Goal: Task Accomplishment & Management: Manage account settings

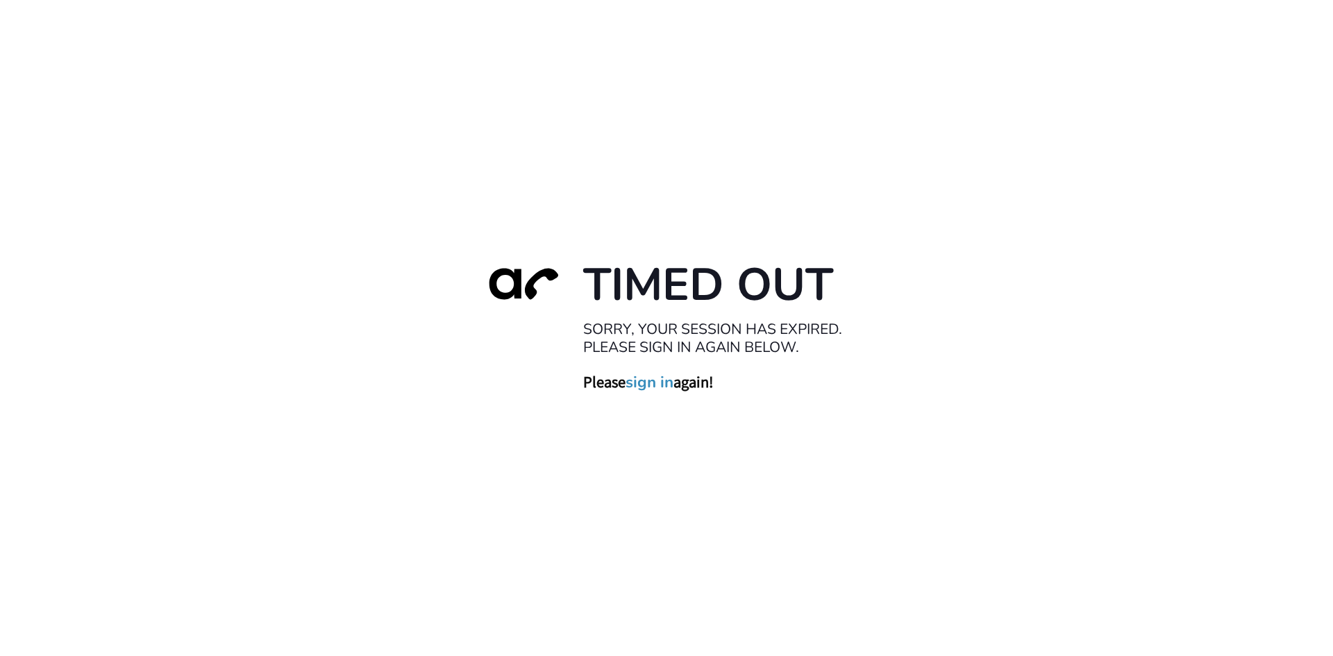
click at [649, 384] on link "sign in" at bounding box center [650, 381] width 48 height 19
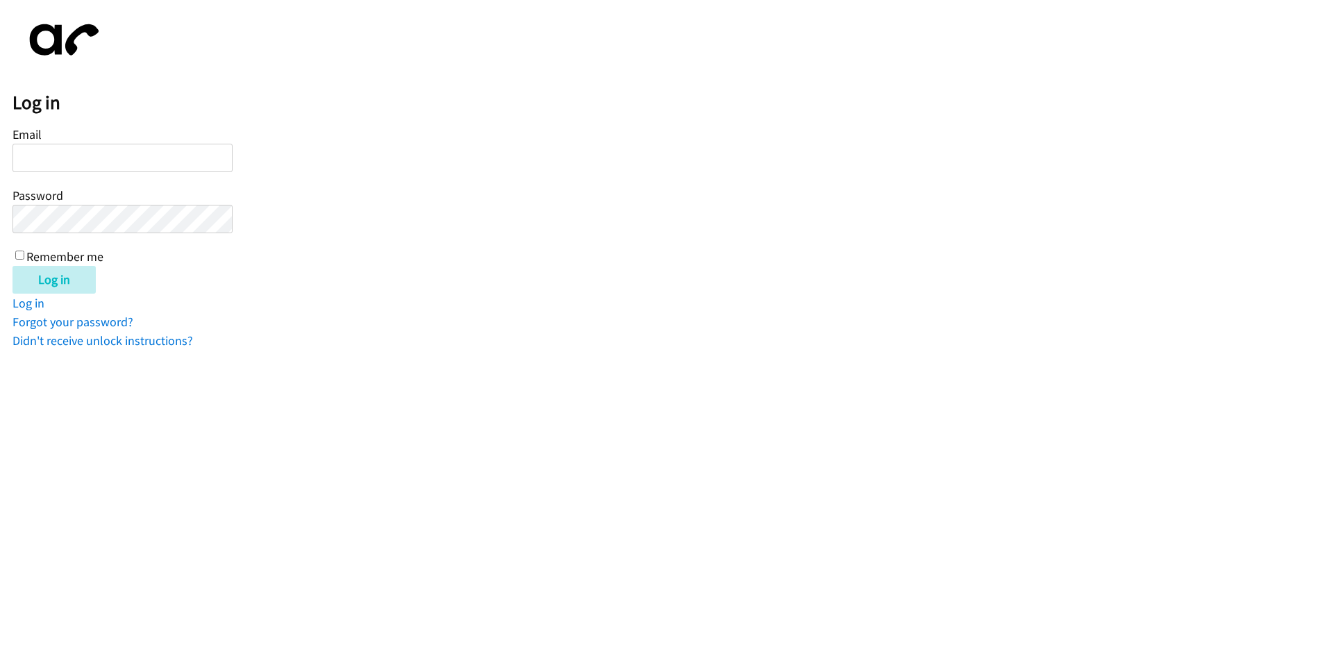
click at [163, 163] on input "Email" at bounding box center [122, 158] width 220 height 28
click at [132, 163] on input "Email" at bounding box center [122, 158] width 220 height 28
click at [52, 158] on input "Email" at bounding box center [122, 158] width 220 height 28
type input "balfreide@lendingpoint.com"
click at [61, 280] on input "Log in" at bounding box center [53, 280] width 83 height 28
